Goal: Information Seeking & Learning: Check status

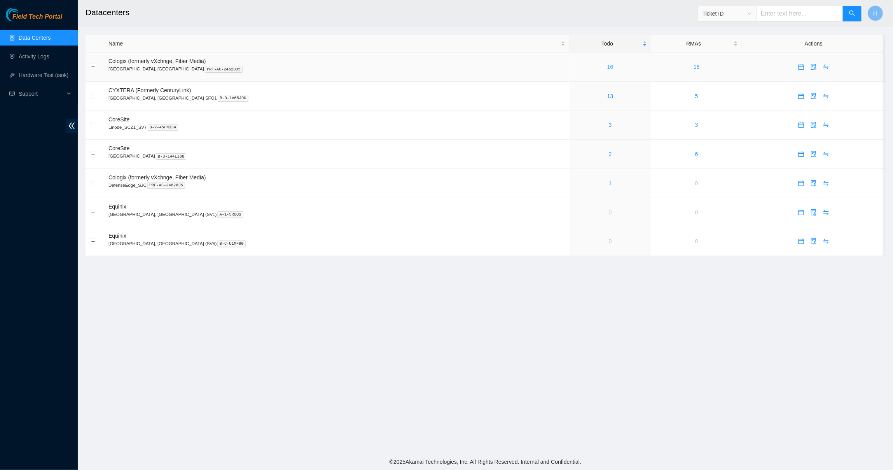
click at [607, 69] on link "16" at bounding box center [610, 67] width 6 height 6
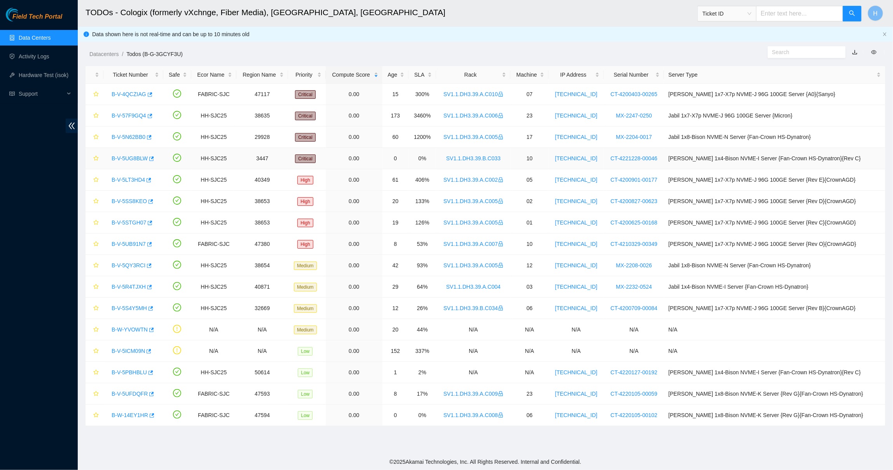
click at [143, 154] on div "B-V-5UG8BLW" at bounding box center [133, 158] width 51 height 12
click at [142, 158] on link "B-V-5UG8BLW" at bounding box center [130, 158] width 36 height 6
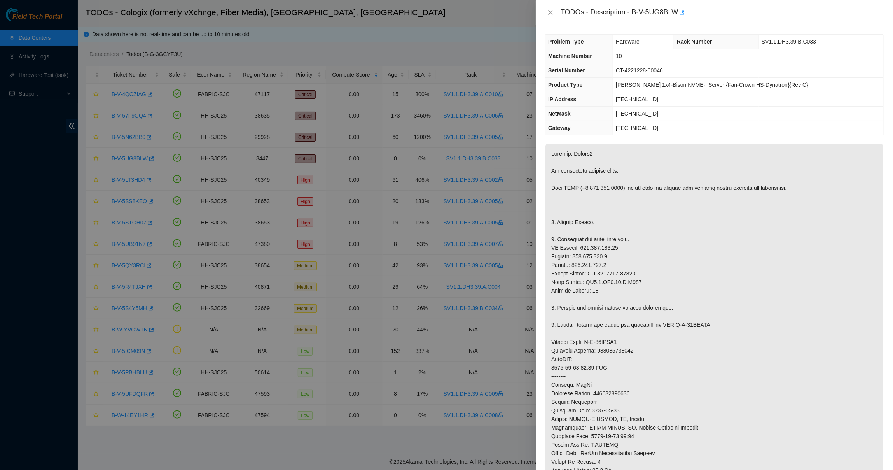
click at [644, 436] on p at bounding box center [714, 354] width 338 height 422
drag, startPoint x: 633, startPoint y: 10, endPoint x: 681, endPoint y: 7, distance: 47.9
click at [681, 7] on div "TODOs - Description - B-V-5UG8BLW" at bounding box center [721, 12] width 323 height 12
copy div "B-V-5UG8BLW"
click at [545, 11] on button "Close" at bounding box center [550, 12] width 11 height 7
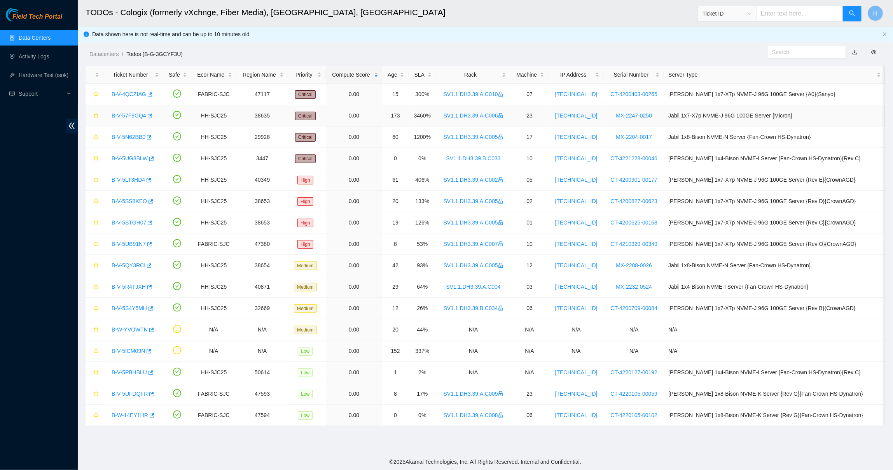
click at [133, 116] on link "B-V-57F9GQ4" at bounding box center [129, 115] width 35 height 6
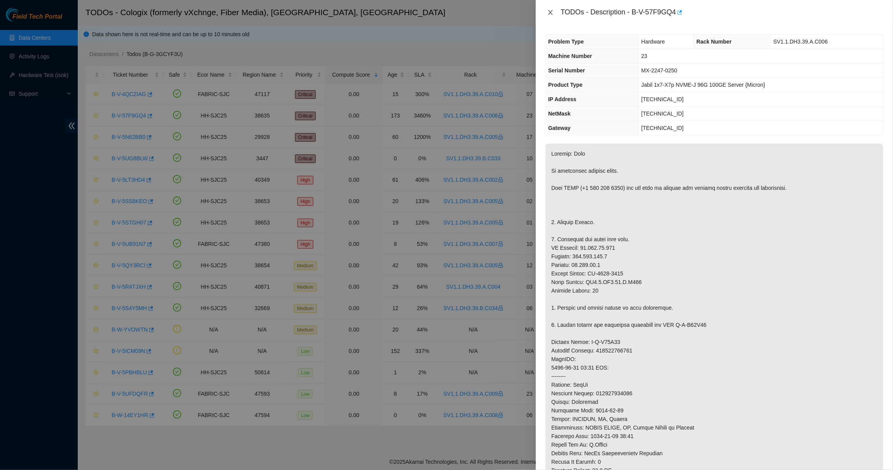
click at [549, 9] on icon "close" at bounding box center [550, 12] width 6 height 6
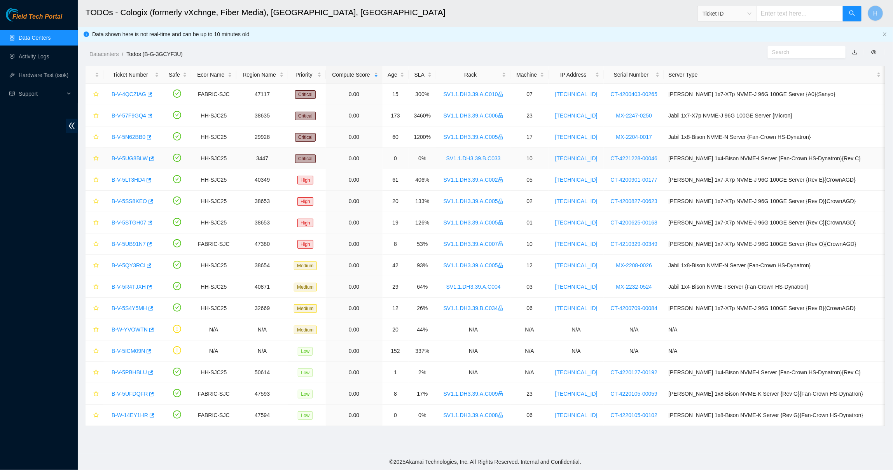
click at [137, 158] on link "B-V-5UG8BLW" at bounding box center [130, 158] width 36 height 6
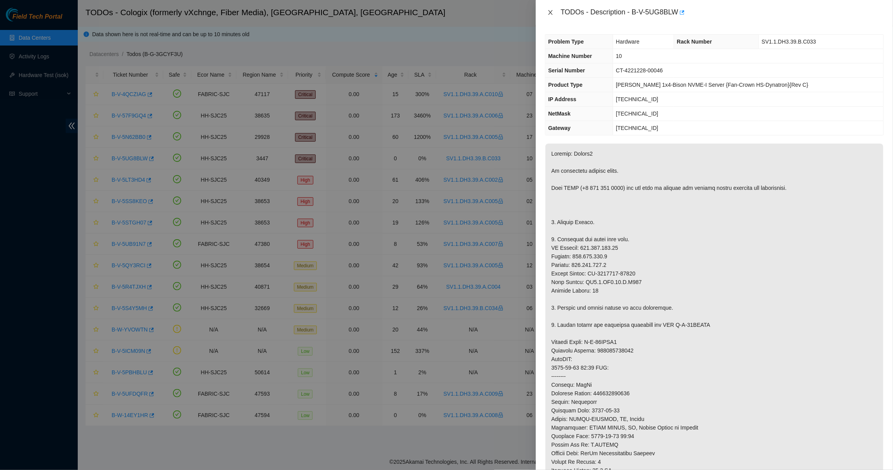
click at [549, 15] on button "Close" at bounding box center [550, 12] width 11 height 7
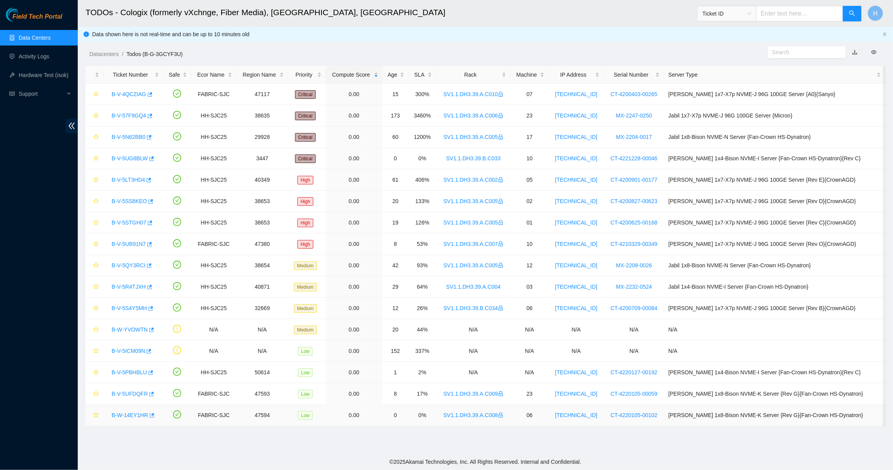
click at [123, 416] on link "B-W-14EY1HR" at bounding box center [130, 415] width 37 height 6
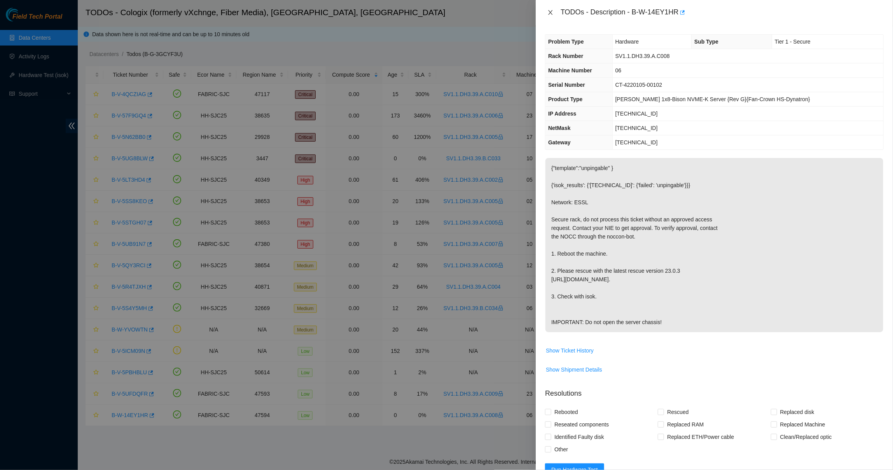
click at [553, 10] on icon "close" at bounding box center [550, 12] width 6 height 6
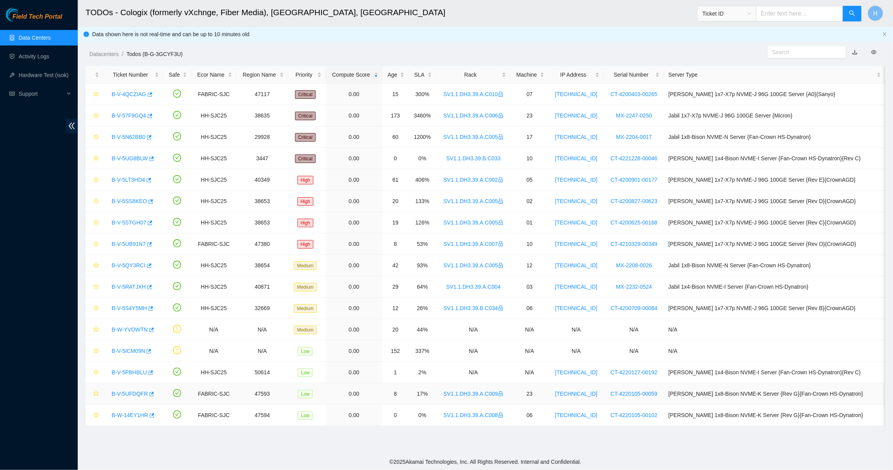
click at [130, 392] on link "B-V-5UFDQFR" at bounding box center [130, 393] width 36 height 6
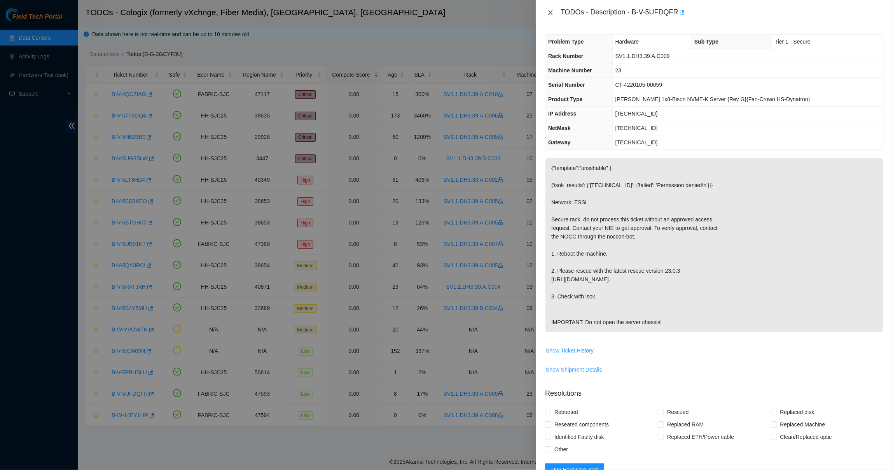
click at [548, 9] on icon "close" at bounding box center [550, 12] width 6 height 6
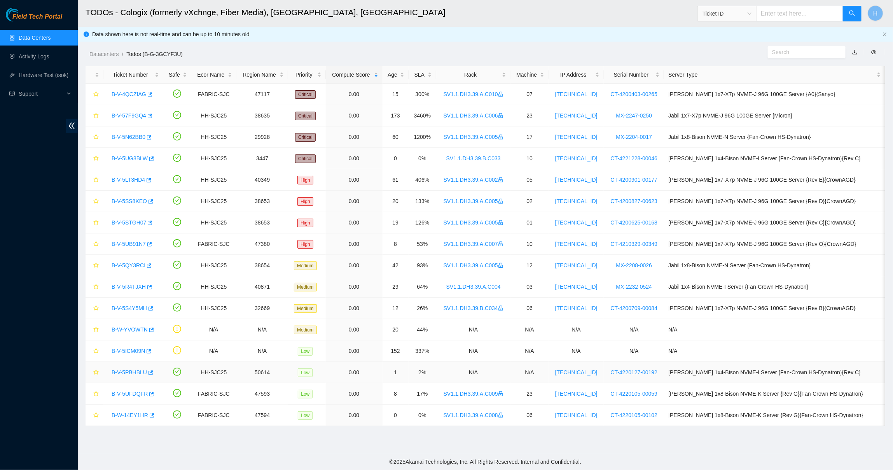
click at [142, 372] on link "B-V-5PBHBLU" at bounding box center [129, 372] width 35 height 6
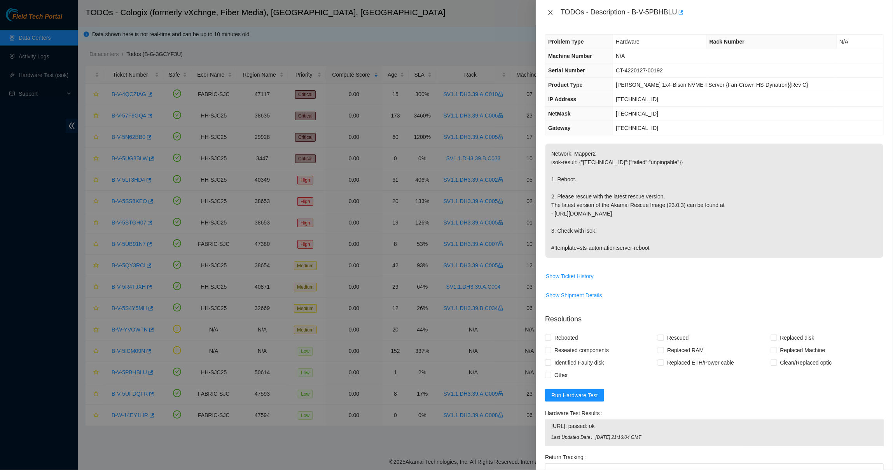
click at [550, 12] on icon "close" at bounding box center [550, 12] width 6 height 6
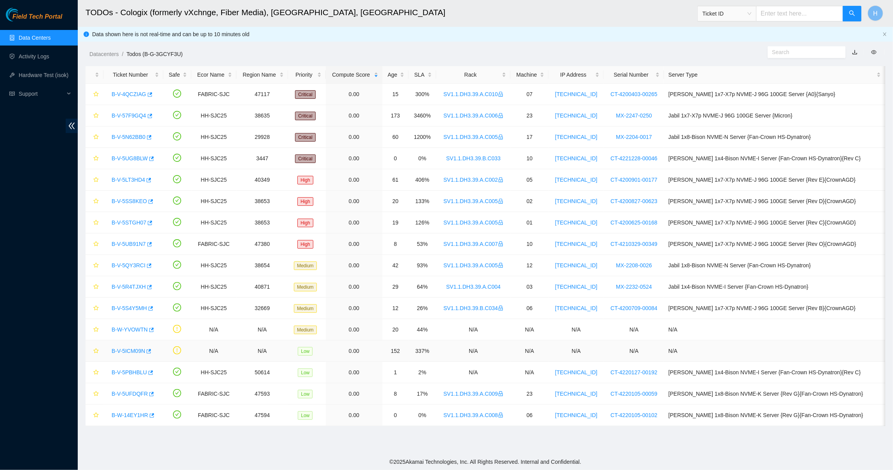
click at [131, 351] on link "B-V-5ICM09N" at bounding box center [128, 350] width 33 height 6
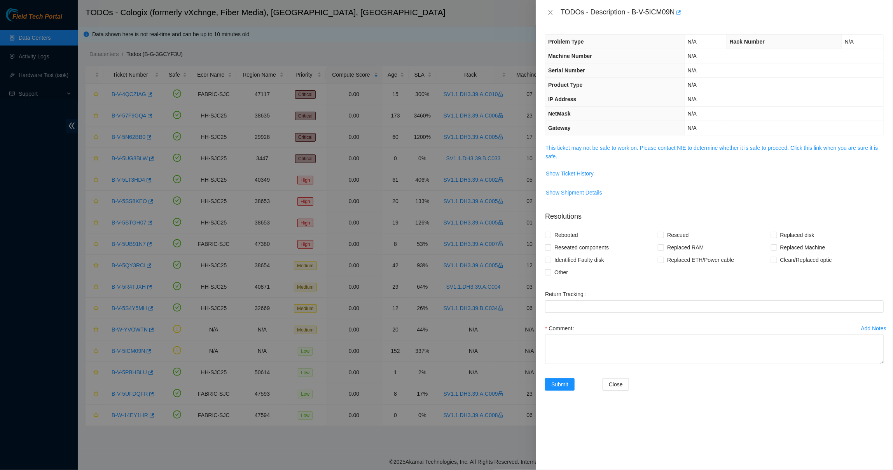
click at [592, 152] on span "This ticket may not be safe to work on. Please contact NIE to determine whether…" at bounding box center [714, 151] width 338 height 17
click at [589, 150] on link "This ticket may not be safe to work on. Please contact NIE to determine whether…" at bounding box center [711, 152] width 332 height 15
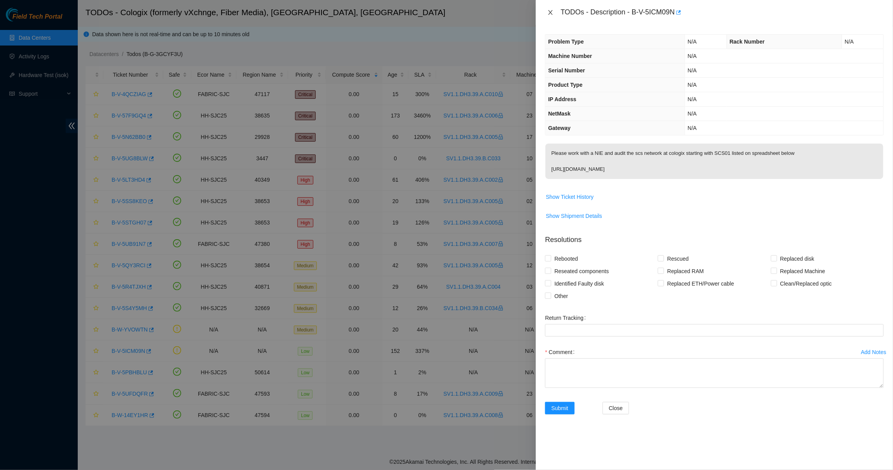
click at [548, 10] on icon "close" at bounding box center [550, 12] width 6 height 6
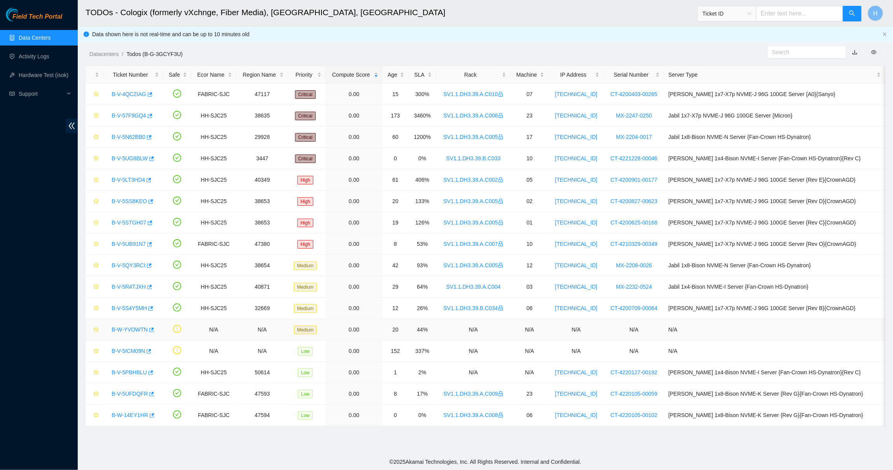
click at [135, 330] on link "B-W-YVOWTN" at bounding box center [130, 329] width 36 height 6
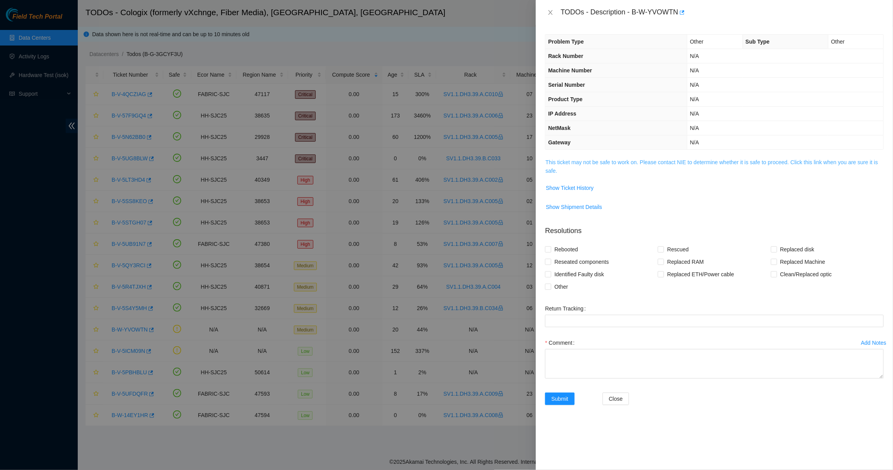
click at [567, 162] on link "This ticket may not be safe to work on. Please contact NIE to determine whether…" at bounding box center [711, 166] width 332 height 15
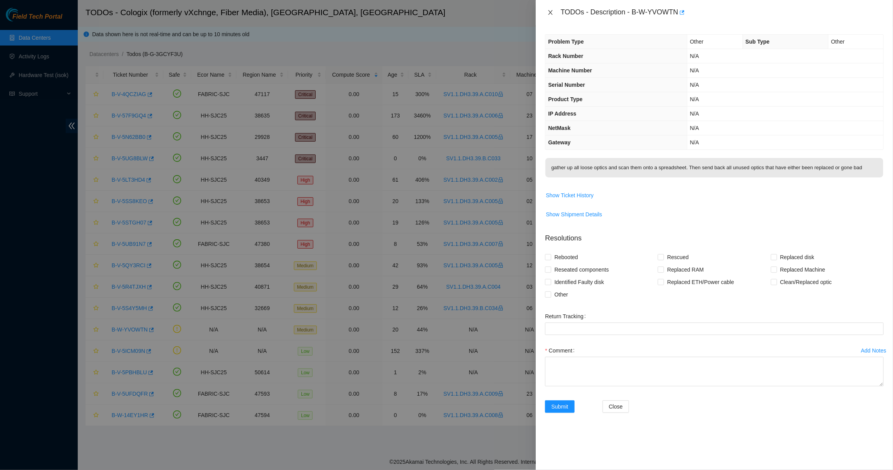
click at [550, 10] on icon "close" at bounding box center [550, 12] width 6 height 6
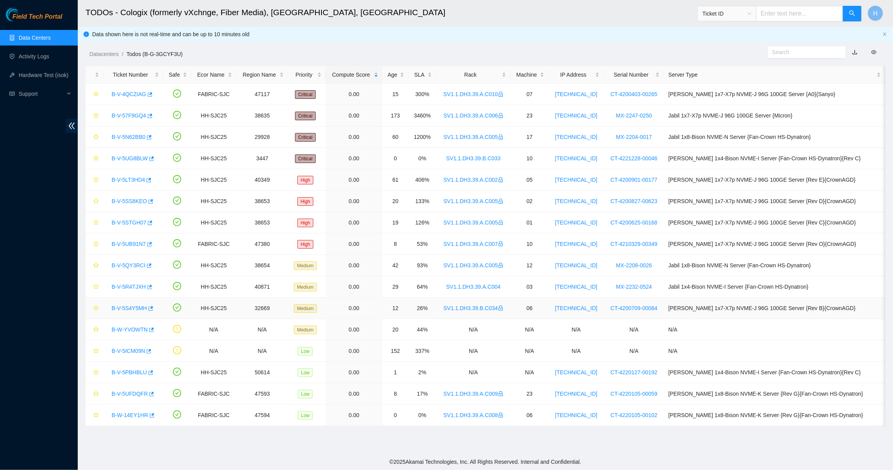
click at [136, 308] on link "B-V-5S4Y5MH" at bounding box center [129, 308] width 35 height 6
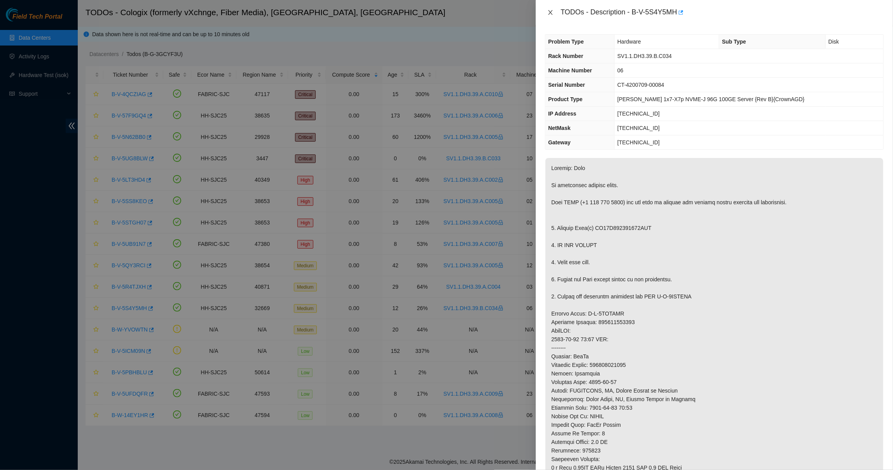
click at [552, 16] on button "Close" at bounding box center [550, 12] width 11 height 7
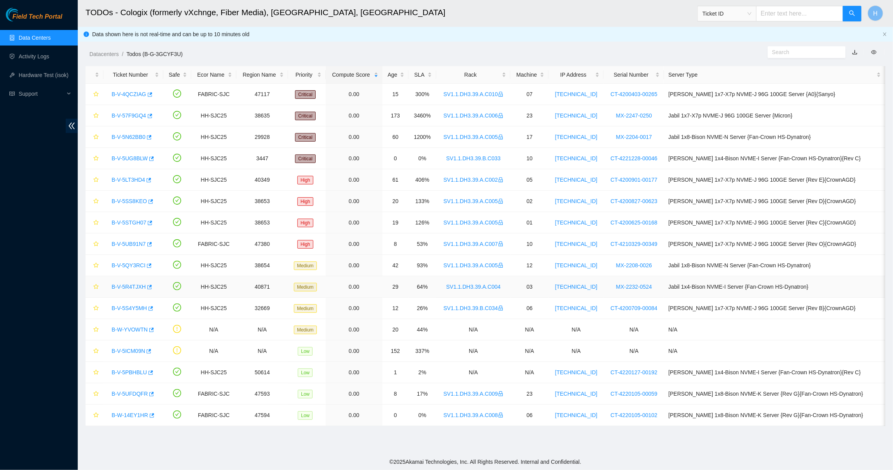
click at [133, 286] on link "B-V-5R4TJXH" at bounding box center [129, 286] width 34 height 6
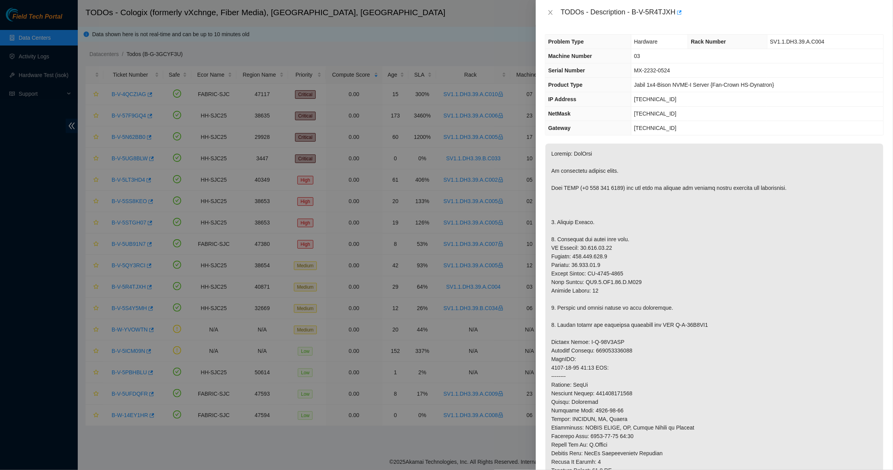
click at [585, 78] on th "Product Type" at bounding box center [588, 85] width 86 height 14
drag, startPoint x: 834, startPoint y: 38, endPoint x: 766, endPoint y: 38, distance: 68.4
click at [767, 38] on td "SV1.1.DH3.39.A.C004" at bounding box center [825, 42] width 116 height 14
copy span "SV1.1.DH3.39.A.C004"
click at [533, 264] on div at bounding box center [446, 235] width 893 height 470
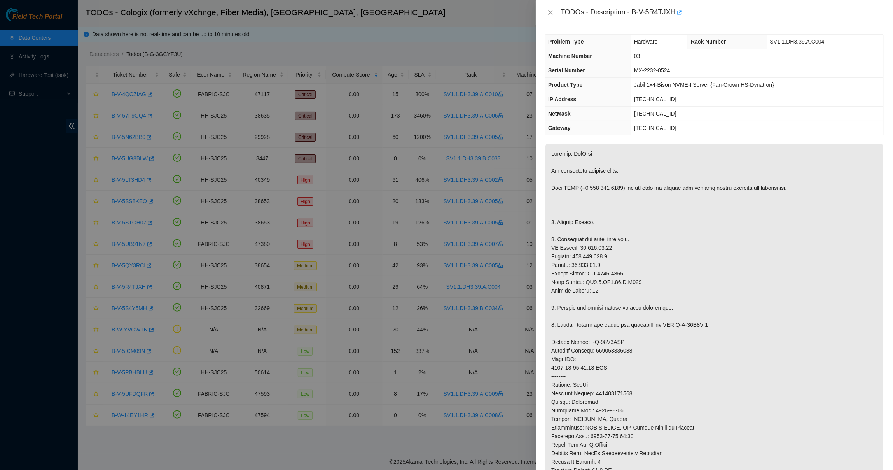
click at [515, 260] on div at bounding box center [446, 235] width 893 height 470
click at [553, 13] on icon "close" at bounding box center [550, 12] width 6 height 6
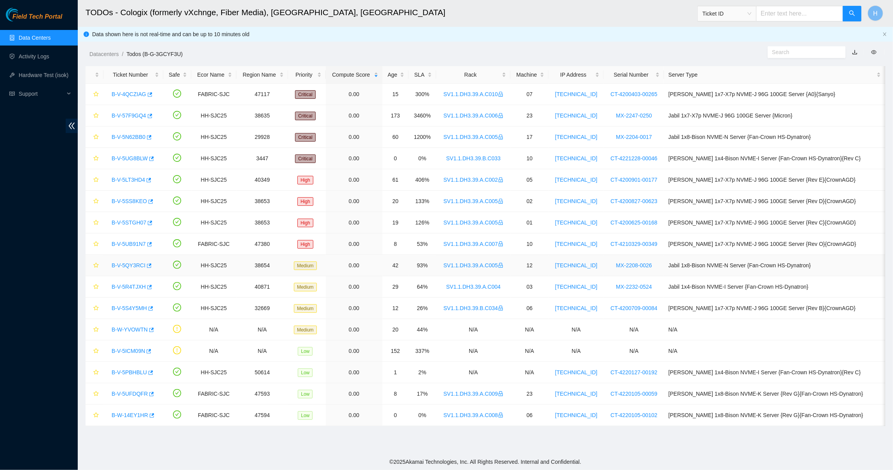
click at [137, 266] on link "B-V-5QY3RCI" at bounding box center [129, 265] width 34 height 6
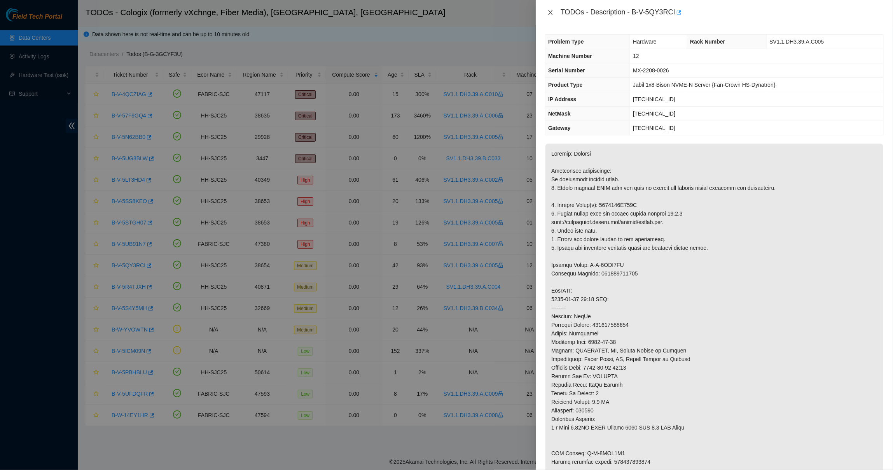
click at [549, 12] on icon "close" at bounding box center [550, 12] width 6 height 6
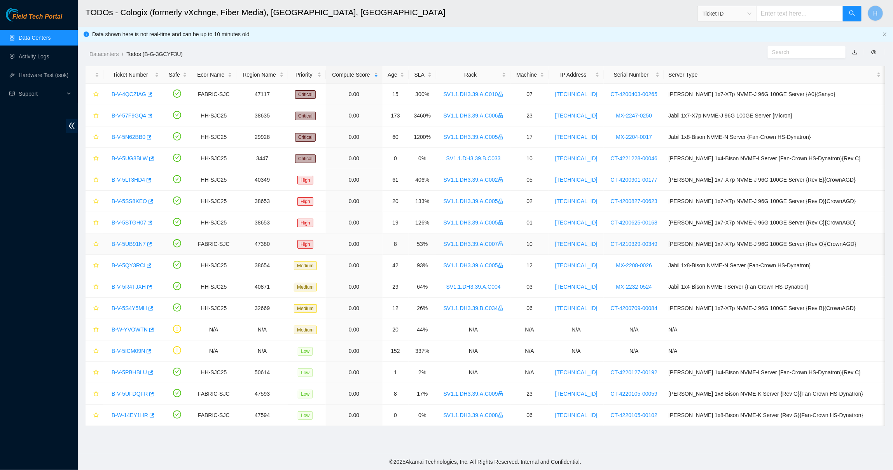
click at [138, 248] on div "B-V-5UB91N7" at bounding box center [133, 243] width 51 height 12
click at [137, 244] on link "B-V-5UB91N7" at bounding box center [129, 244] width 34 height 6
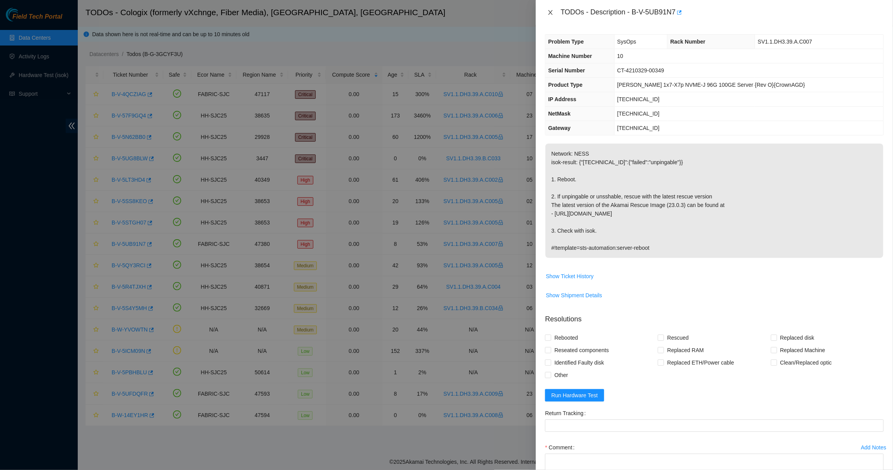
click at [554, 16] on button "Close" at bounding box center [550, 12] width 11 height 7
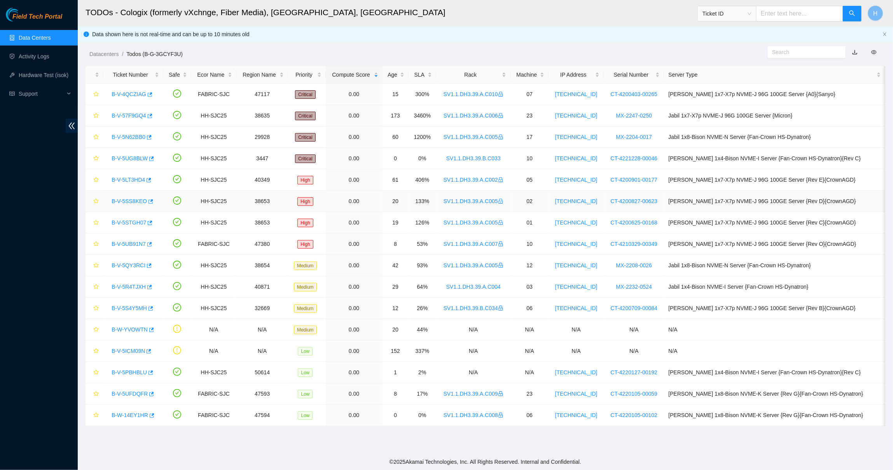
click at [136, 201] on link "B-V-5SS8KEO" at bounding box center [129, 201] width 35 height 6
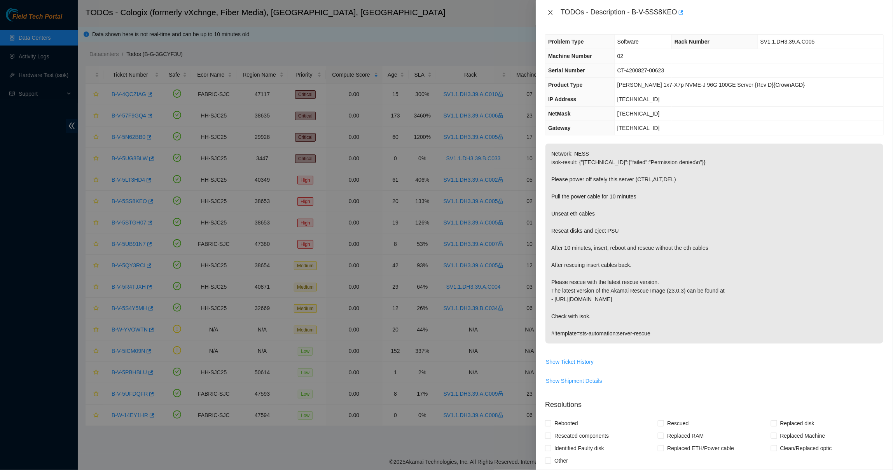
click at [553, 13] on icon "close" at bounding box center [550, 12] width 6 height 6
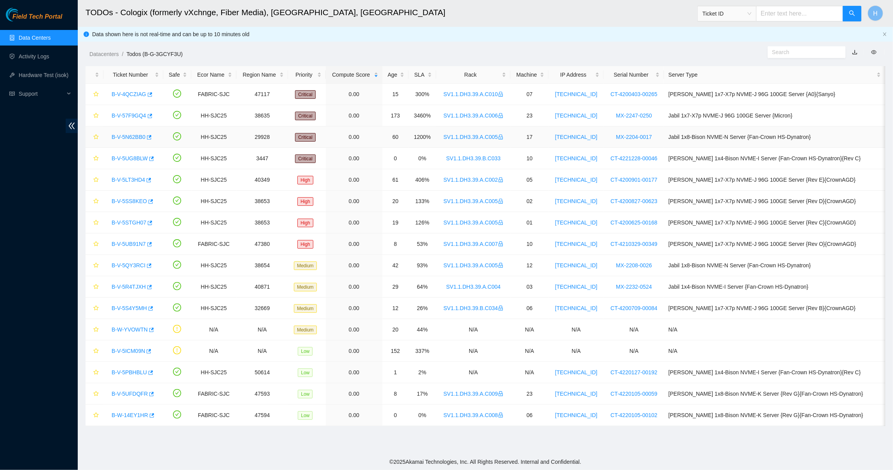
click at [139, 135] on link "B-V-5N62BB0" at bounding box center [129, 137] width 34 height 6
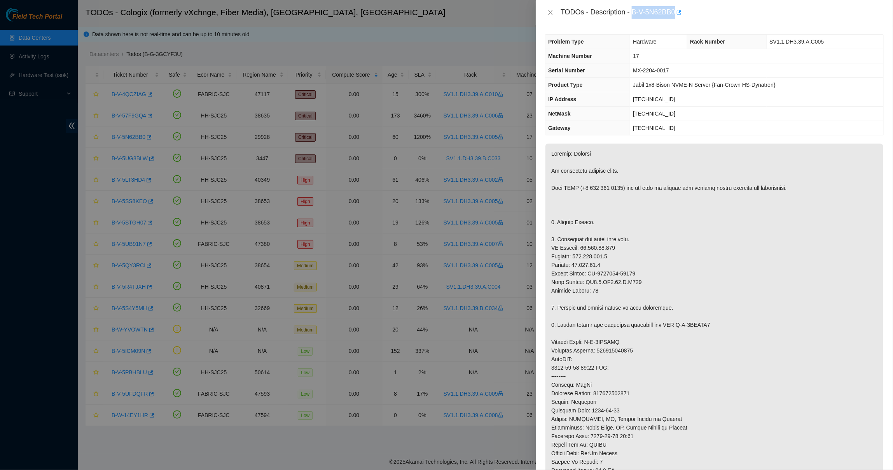
drag, startPoint x: 634, startPoint y: 10, endPoint x: 678, endPoint y: 13, distance: 43.6
click at [678, 13] on div "TODOs - Description - B-V-5N62BB0" at bounding box center [721, 12] width 323 height 12
copy div "B-V-5N62BB0"
click at [553, 10] on icon "close" at bounding box center [550, 12] width 6 height 6
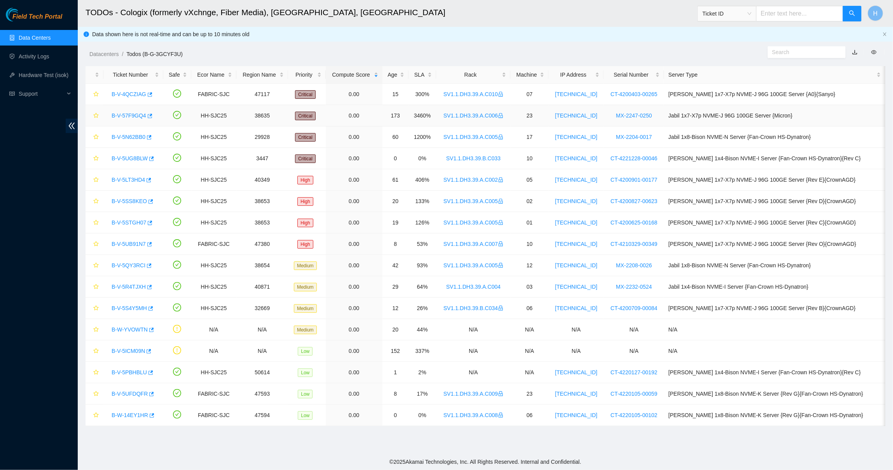
click at [136, 115] on link "B-V-57F9GQ4" at bounding box center [129, 115] width 35 height 6
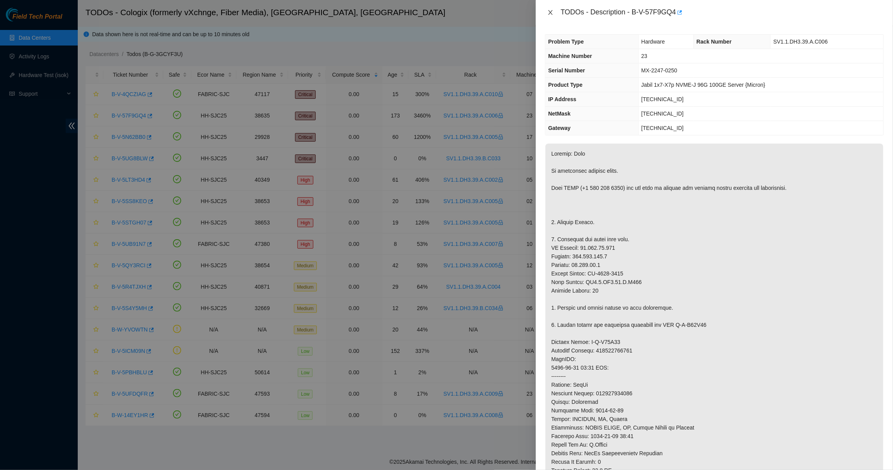
click at [551, 16] on button "Close" at bounding box center [550, 12] width 11 height 7
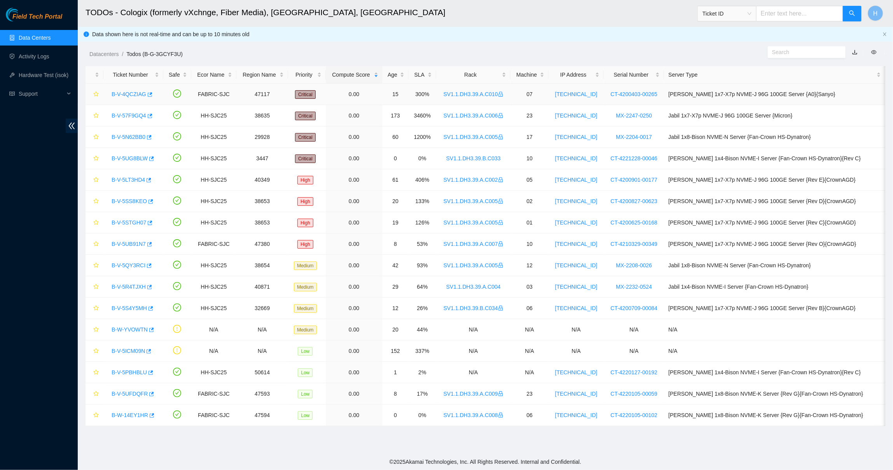
click at [127, 95] on link "B-V-4QCZIAG" at bounding box center [129, 94] width 35 height 6
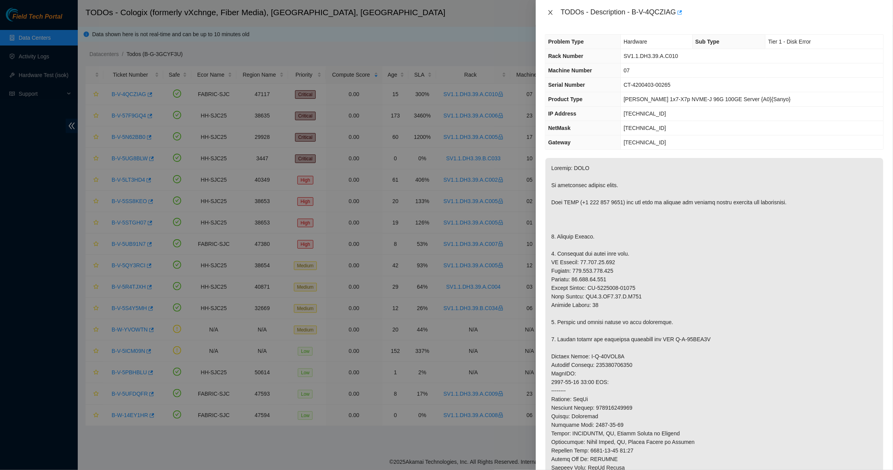
click at [550, 11] on icon "close" at bounding box center [550, 12] width 6 height 6
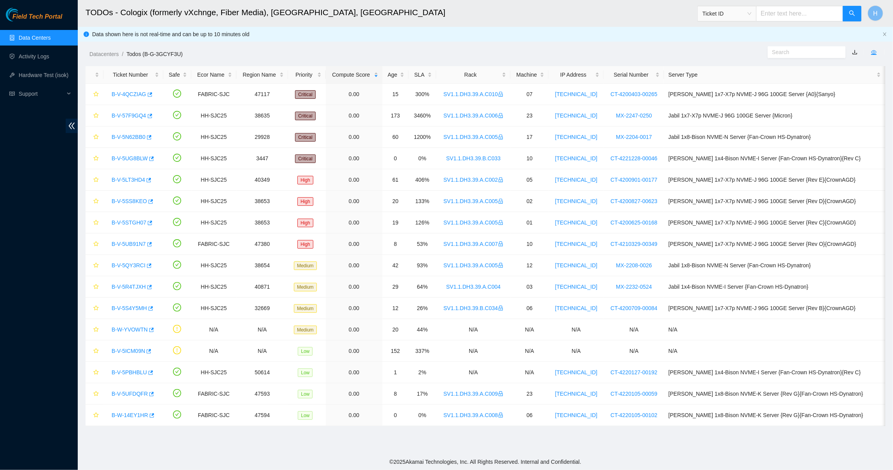
click at [874, 51] on icon "eye" at bounding box center [873, 51] width 5 height 5
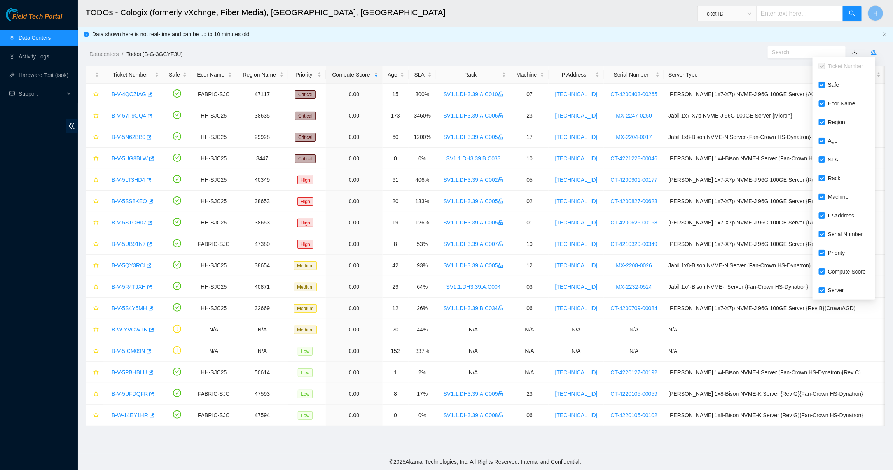
click at [833, 194] on span "Machine" at bounding box center [838, 197] width 27 height 16
click at [825, 194] on input "Machine" at bounding box center [822, 197] width 6 height 6
checkbox input "false"
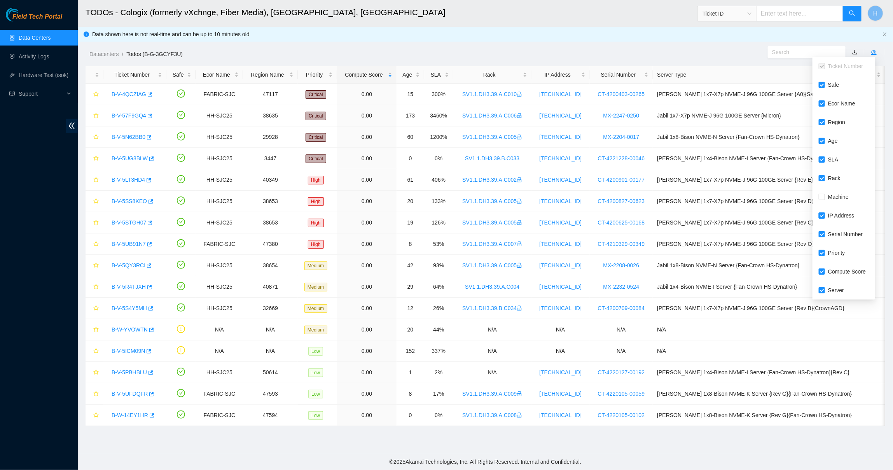
click at [833, 211] on span "IP Address" at bounding box center [841, 216] width 32 height 16
click at [825, 212] on input "IP Address" at bounding box center [822, 215] width 6 height 6
checkbox input "false"
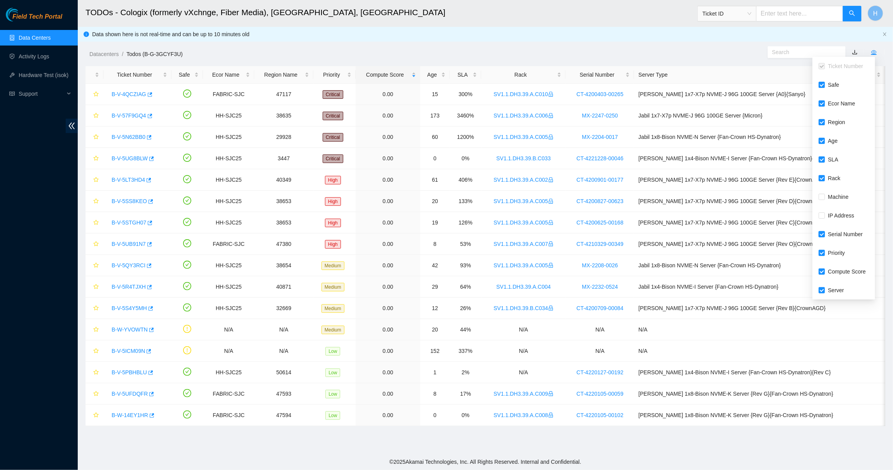
click at [834, 228] on span "Serial Number" at bounding box center [845, 234] width 41 height 16
click at [825, 231] on input "Serial Number" at bounding box center [822, 234] width 6 height 6
checkbox input "false"
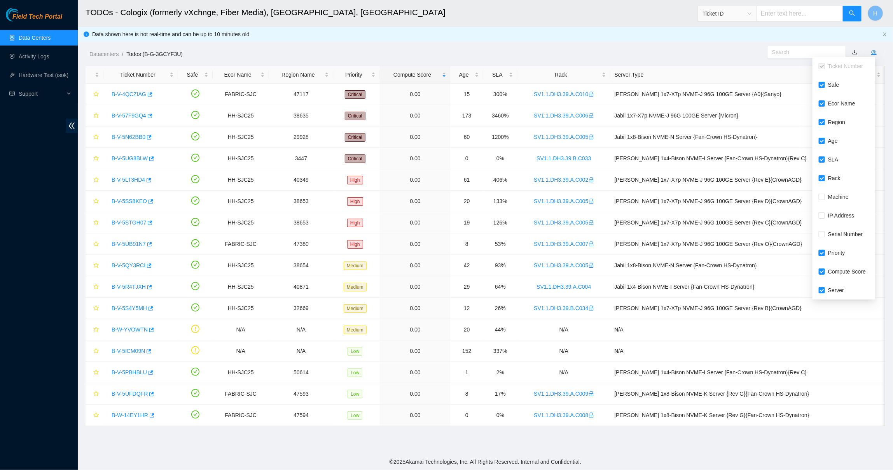
click at [834, 252] on span "Priority" at bounding box center [836, 253] width 23 height 16
click at [825, 252] on input "Priority" at bounding box center [822, 253] width 6 height 6
checkbox input "false"
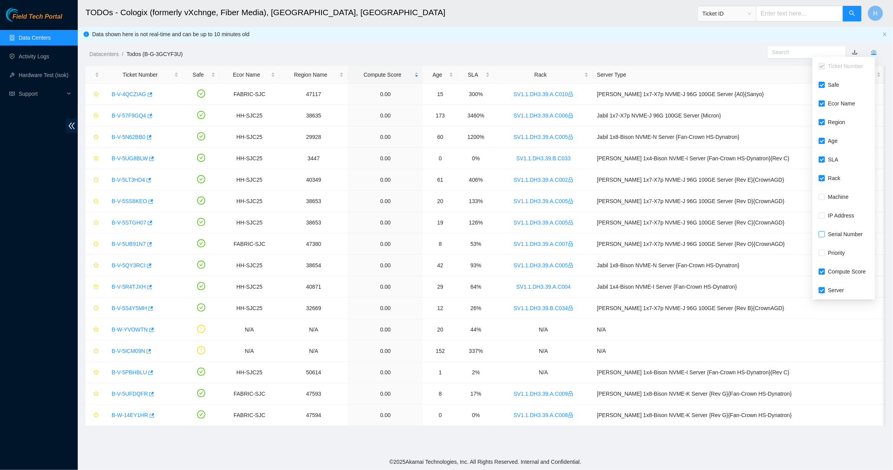
click at [835, 236] on span "Serial Number" at bounding box center [845, 234] width 41 height 16
click at [825, 236] on input "Serial Number" at bounding box center [822, 234] width 6 height 6
checkbox input "true"
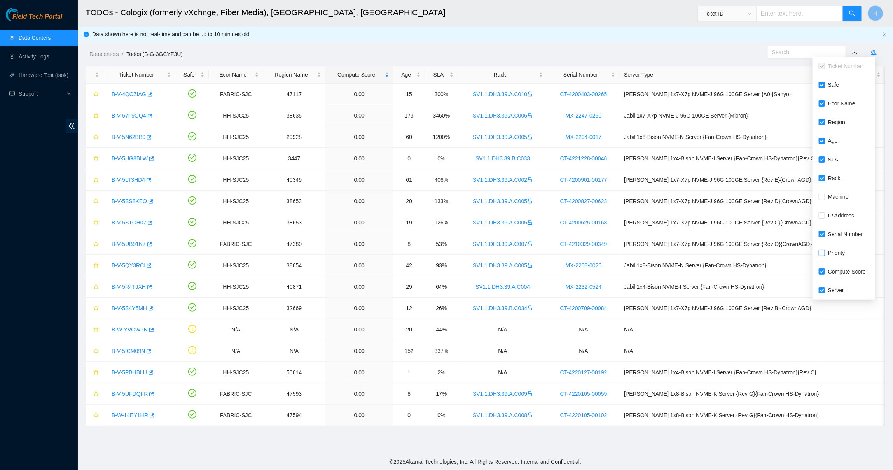
click at [835, 254] on span "Priority" at bounding box center [836, 253] width 23 height 16
click at [825, 254] on input "Priority" at bounding box center [822, 253] width 6 height 6
checkbox input "true"
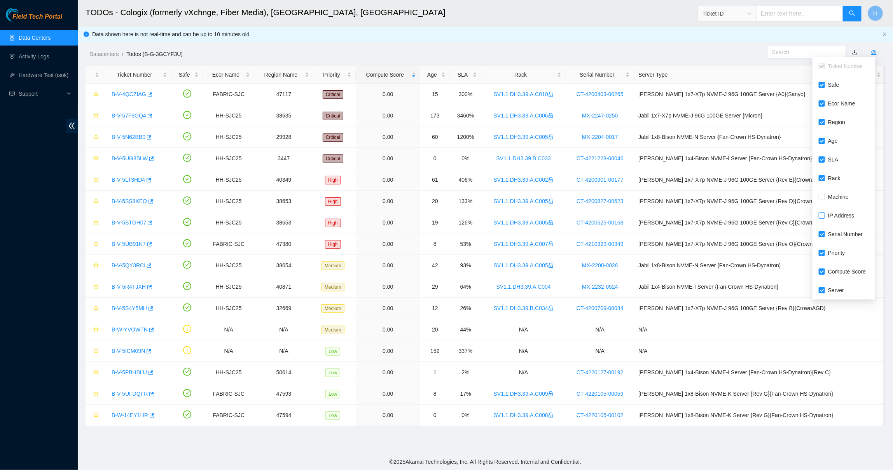
click at [834, 213] on span "IP Address" at bounding box center [841, 216] width 32 height 16
click at [825, 213] on input "IP Address" at bounding box center [822, 215] width 6 height 6
checkbox input "true"
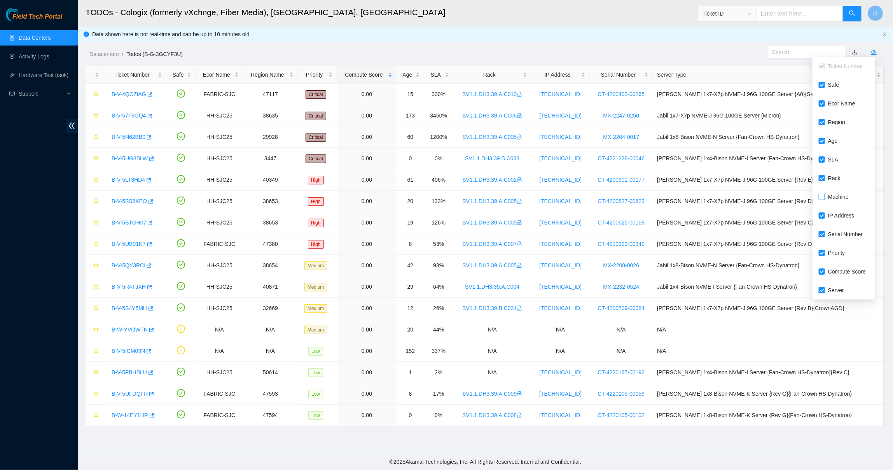
click at [831, 197] on span "Machine" at bounding box center [838, 197] width 27 height 16
click at [825, 197] on input "Machine" at bounding box center [822, 197] width 6 height 6
checkbox input "true"
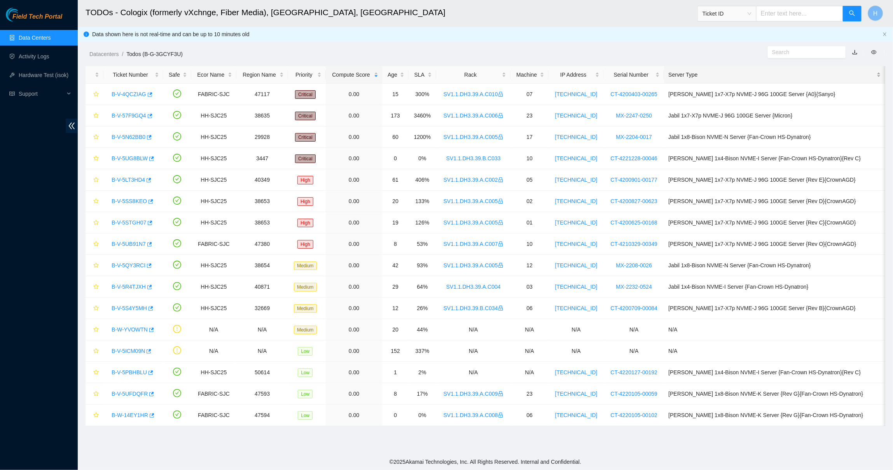
click at [876, 73] on div "Server Type" at bounding box center [774, 74] width 213 height 9
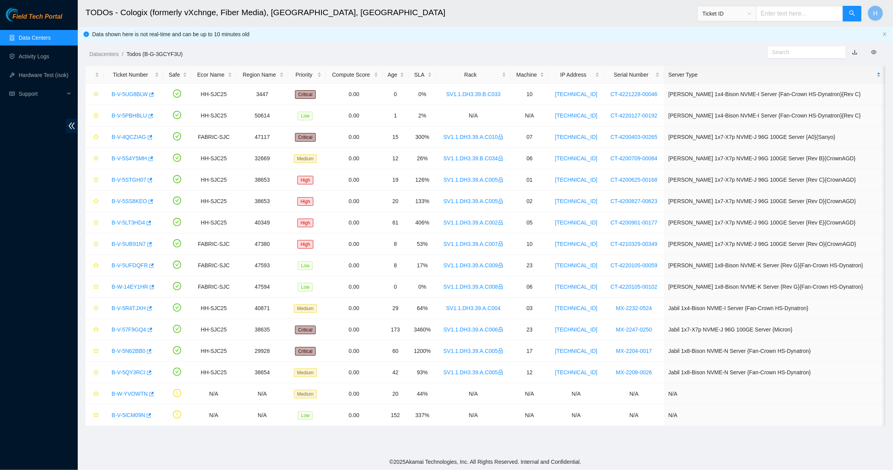
click at [876, 73] on div "Server Type" at bounding box center [774, 74] width 213 height 9
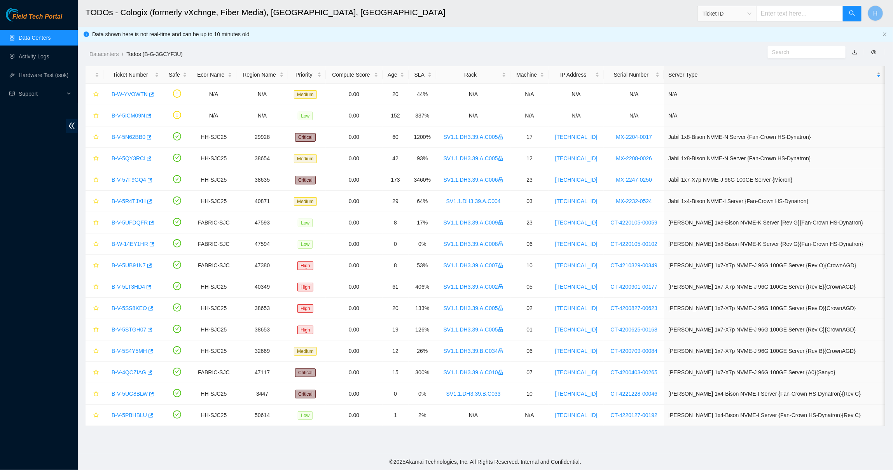
click at [876, 73] on div "Server Type" at bounding box center [774, 74] width 213 height 9
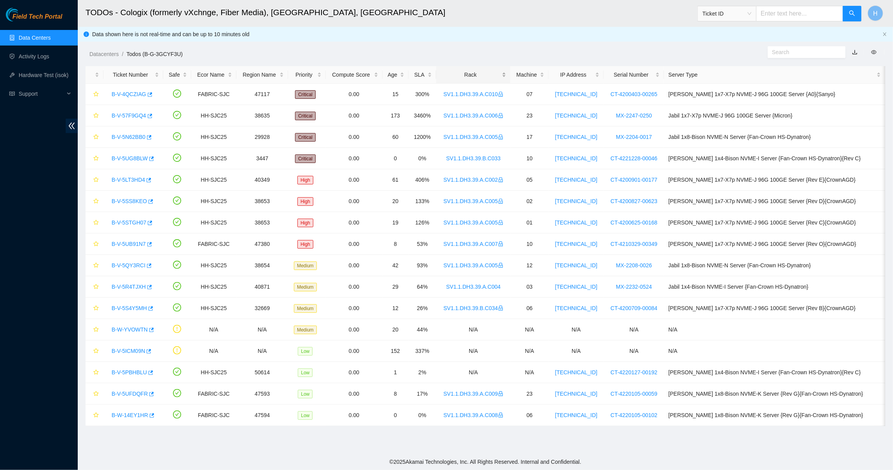
click at [506, 75] on div "Rack" at bounding box center [473, 74] width 66 height 9
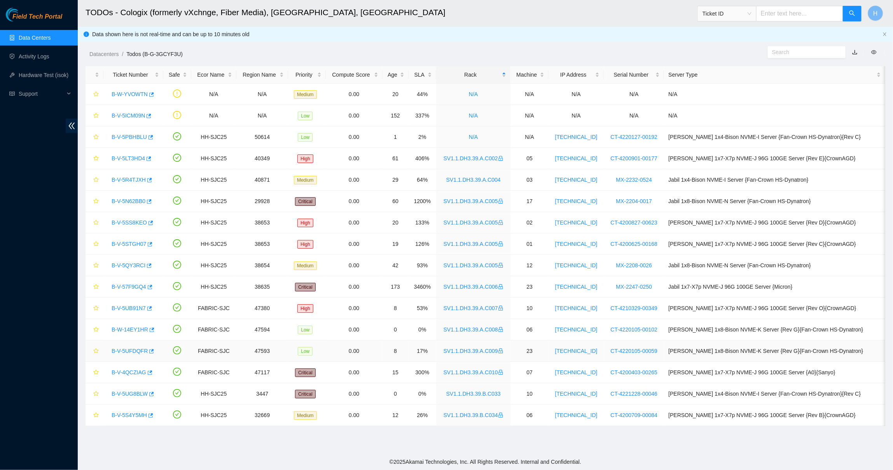
click at [131, 352] on link "B-V-5UFDQFR" at bounding box center [130, 350] width 36 height 6
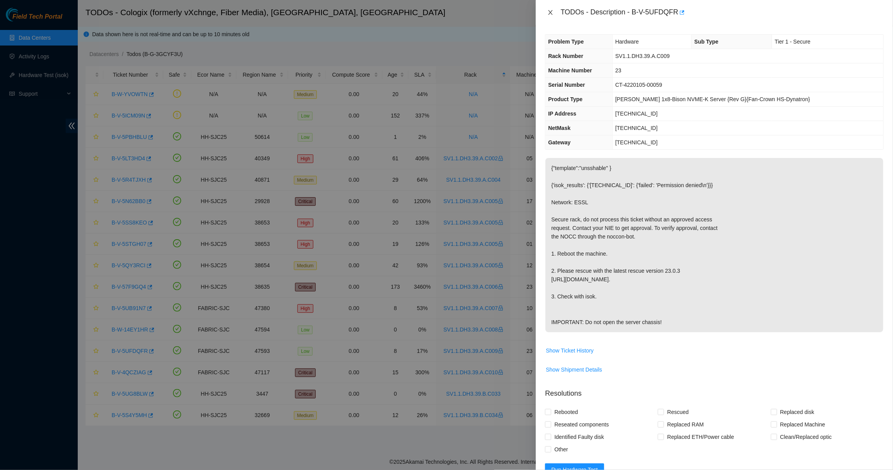
click at [550, 12] on icon "close" at bounding box center [550, 12] width 4 height 5
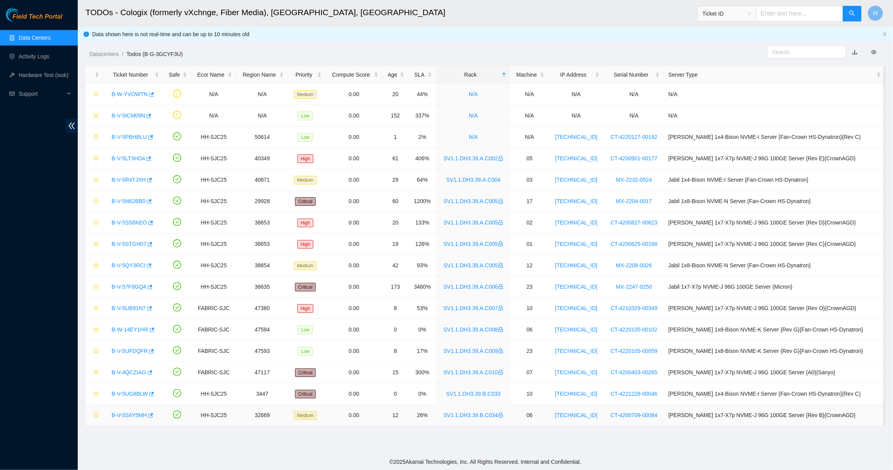
click at [140, 416] on link "B-V-5S4Y5MH" at bounding box center [129, 415] width 35 height 6
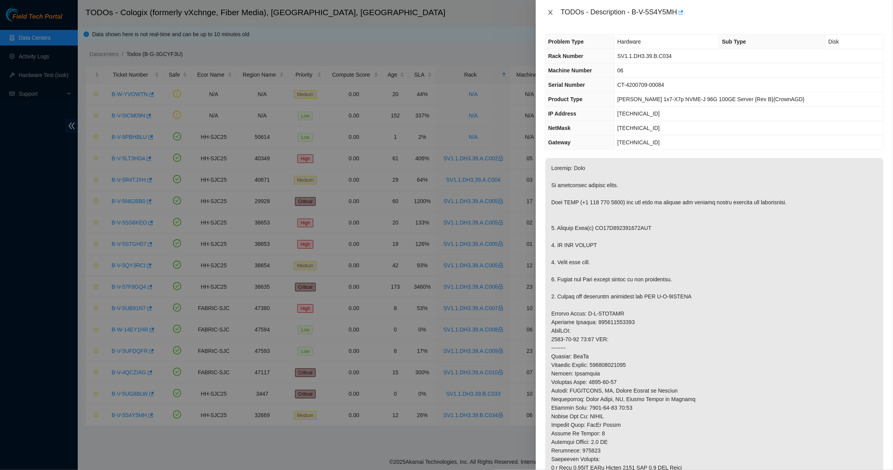
click at [550, 10] on icon "close" at bounding box center [550, 12] width 6 height 6
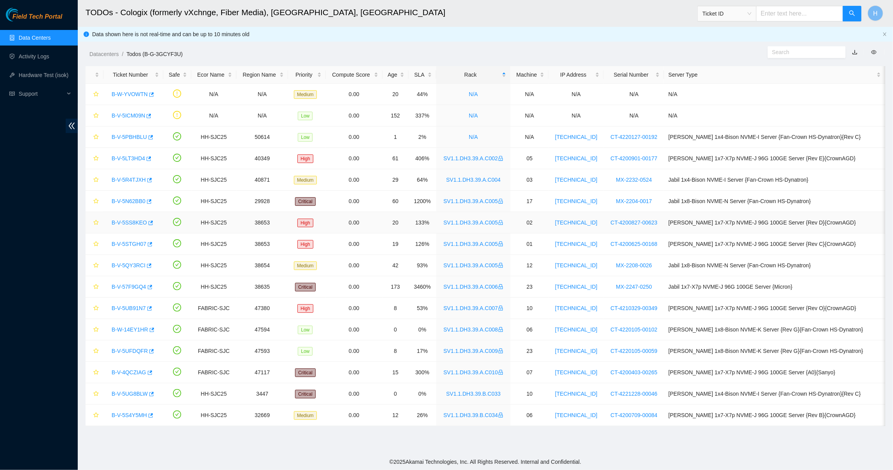
click at [585, 237] on td "[TECHNICAL_ID]" at bounding box center [575, 243] width 55 height 21
click at [510, 141] on td "N/A" at bounding box center [473, 136] width 74 height 21
click at [775, 11] on input "text" at bounding box center [799, 14] width 87 height 16
paste input "B-W-13JR5JP"
type input "B-W-13JR5JP"
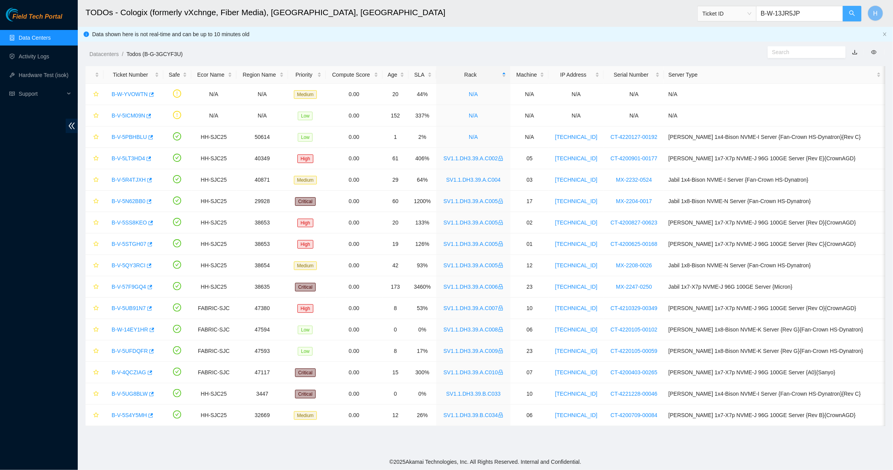
click at [852, 16] on icon "search" at bounding box center [852, 13] width 6 height 6
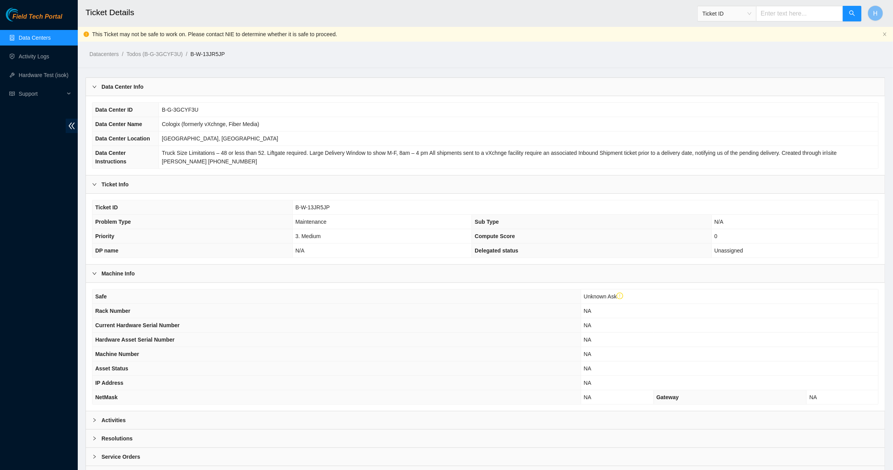
click at [240, 89] on div "Data Center Info" at bounding box center [485, 87] width 799 height 18
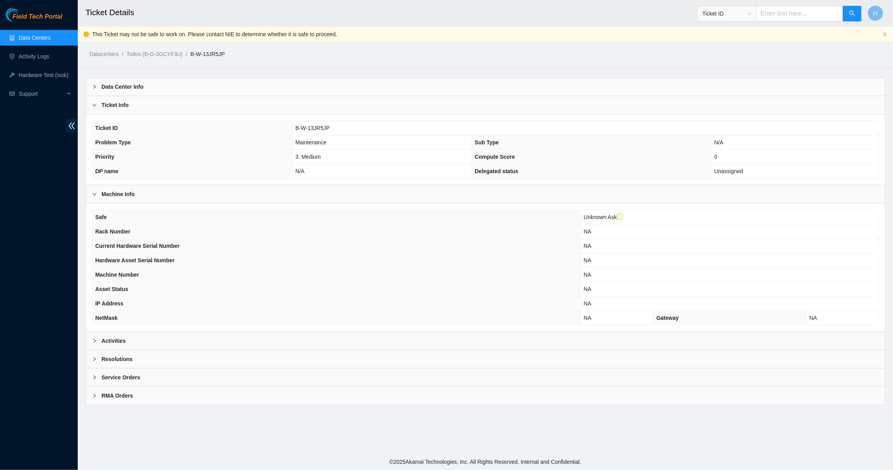
click at [236, 99] on div "Ticket Info" at bounding box center [485, 105] width 799 height 18
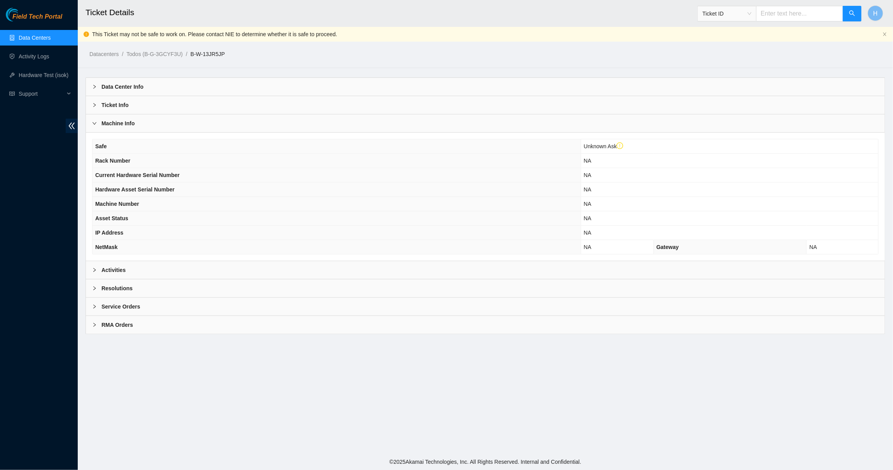
click at [226, 120] on div "Machine Info" at bounding box center [485, 123] width 799 height 18
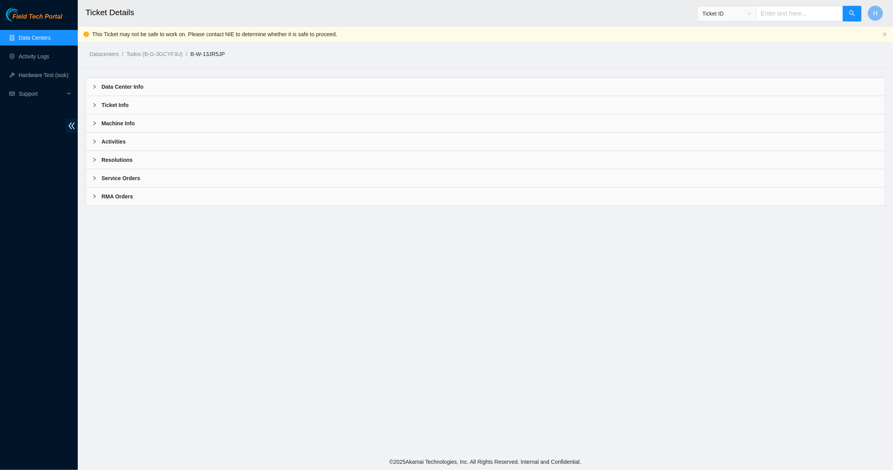
click at [215, 141] on div "Activities" at bounding box center [485, 142] width 799 height 18
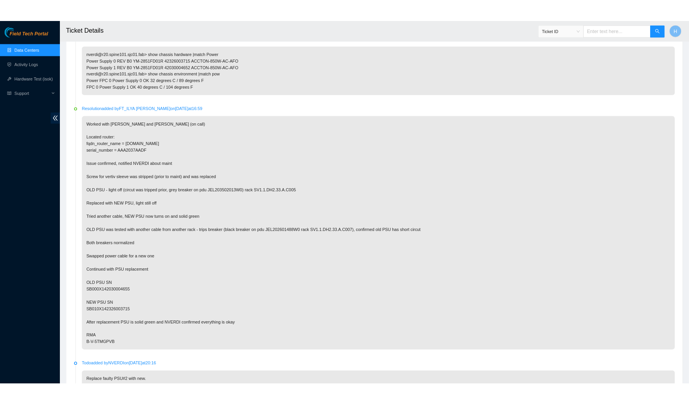
scroll to position [141, 0]
